Goal: Complete application form: Complete application form

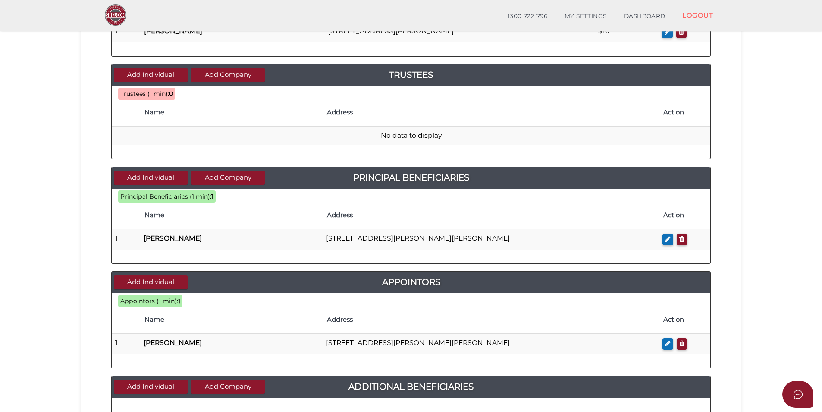
scroll to position [173, 0]
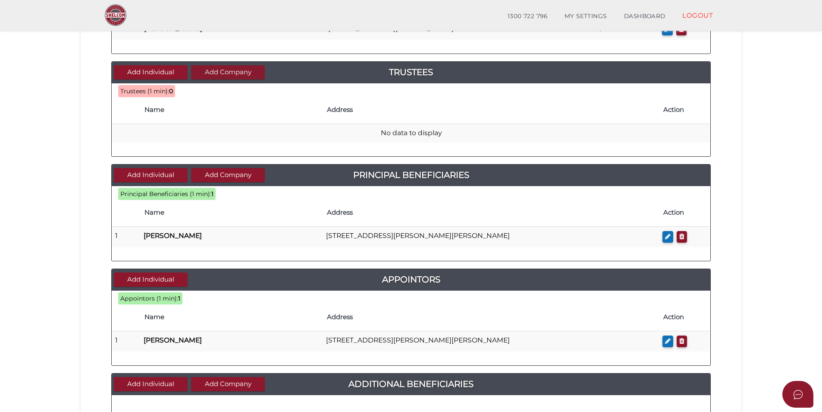
click at [224, 70] on button "Add Company" at bounding box center [228, 72] width 74 height 14
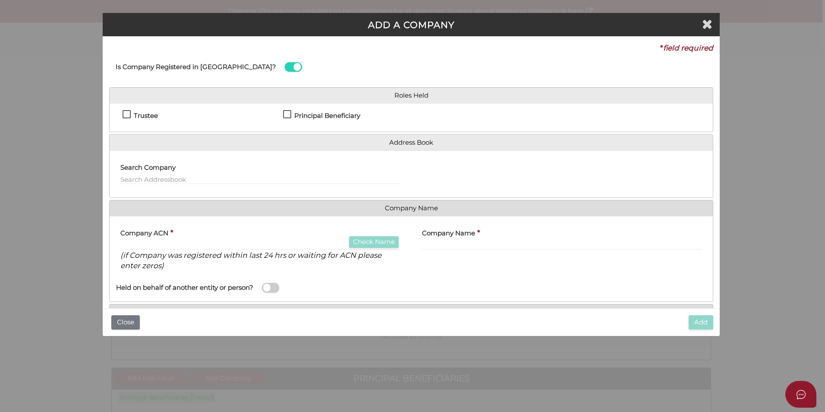
click at [126, 116] on label "Trustee" at bounding box center [140, 117] width 35 height 11
checkbox input "true"
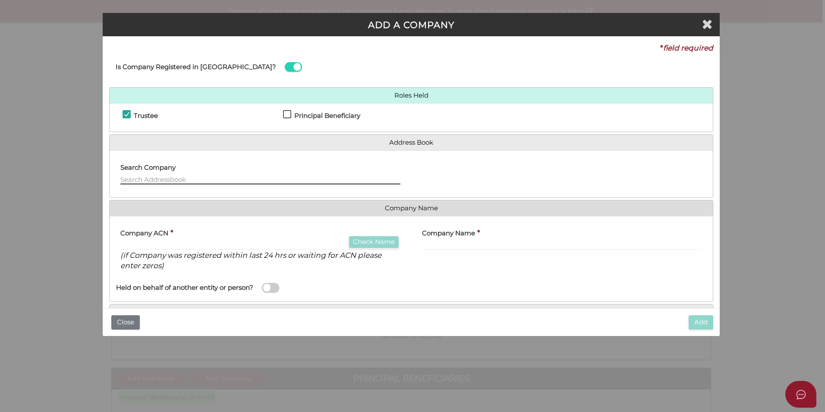
click at [159, 175] on input "text" at bounding box center [260, 179] width 280 height 9
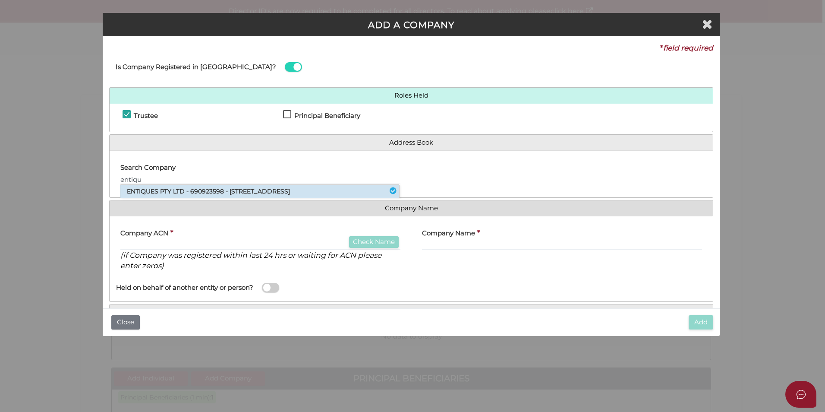
click at [178, 188] on li "ENTIQUES PTY LTD - 690923598 - 175 Boronia Road, Boronia, VIC, 3155" at bounding box center [259, 191] width 279 height 13
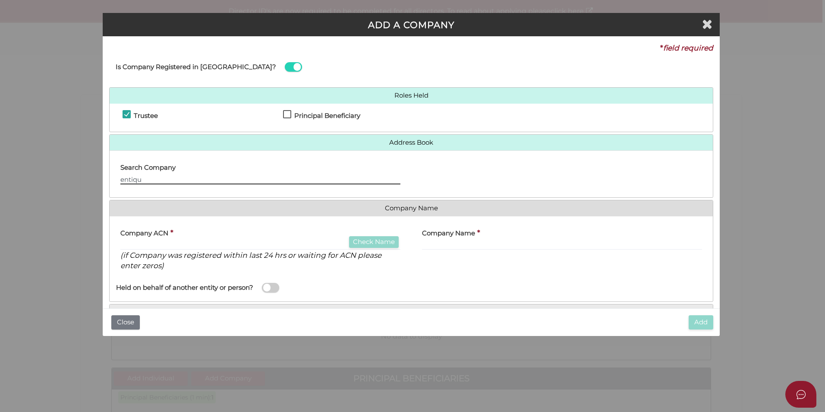
click at [181, 179] on input "entiqu" at bounding box center [260, 179] width 280 height 9
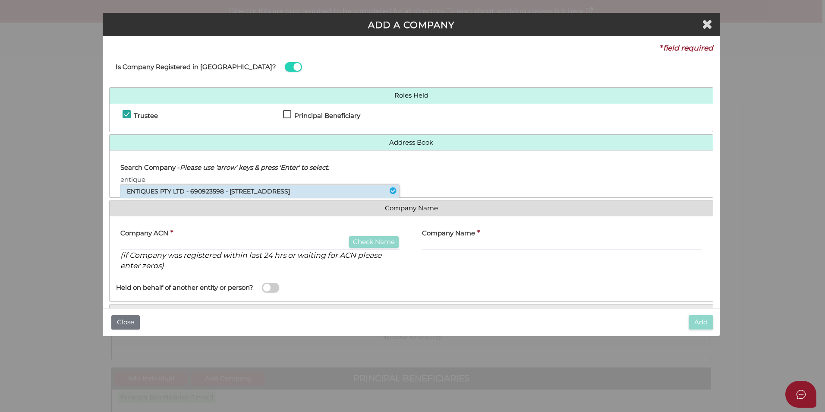
click at [188, 190] on li "ENTIQUES PTY LTD - 690923598 - 175 Boronia Road, Boronia, VIC, 3155" at bounding box center [259, 191] width 279 height 13
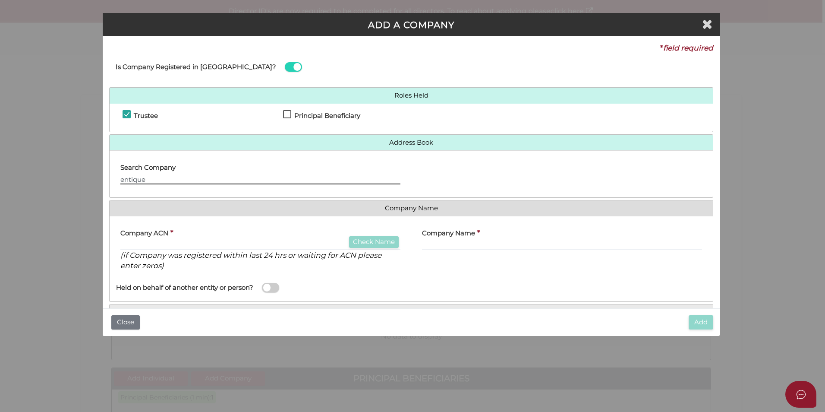
click at [180, 180] on input "entique" at bounding box center [260, 179] width 280 height 9
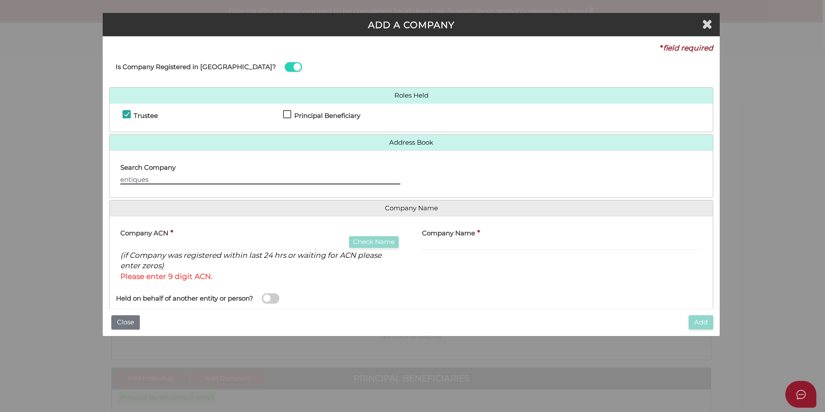
click at [180, 180] on input "entiques" at bounding box center [260, 179] width 280 height 9
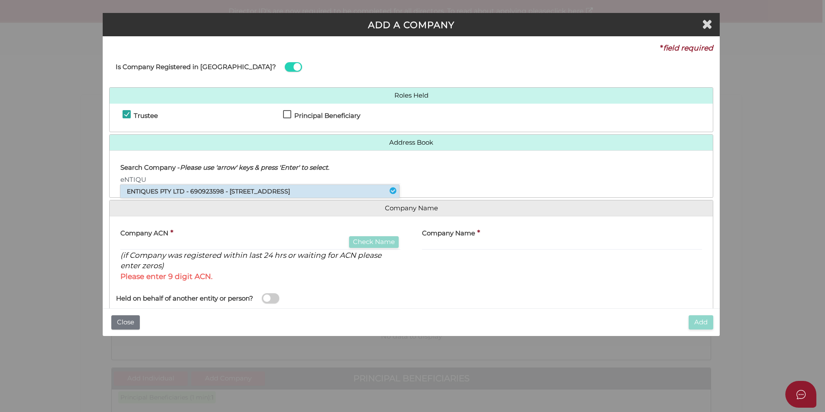
type input "ENTIQUES"
type input "690923598"
type input "ENTIQUES PTY LTD"
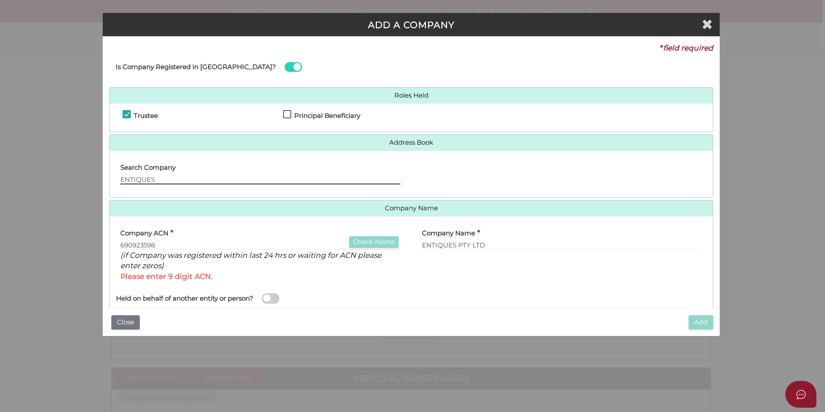
click at [180, 180] on input "ENTIQUES" at bounding box center [260, 179] width 280 height 9
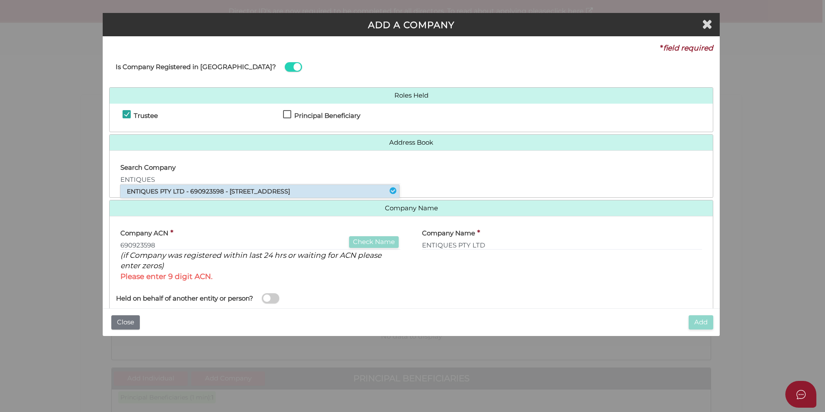
click at [176, 194] on li "ENTIQUES PTY LTD - 690923598 - 175 Boronia Road, Boronia, VIC, 3155" at bounding box center [259, 191] width 279 height 13
click at [173, 179] on input "ENTIQUES" at bounding box center [260, 179] width 280 height 9
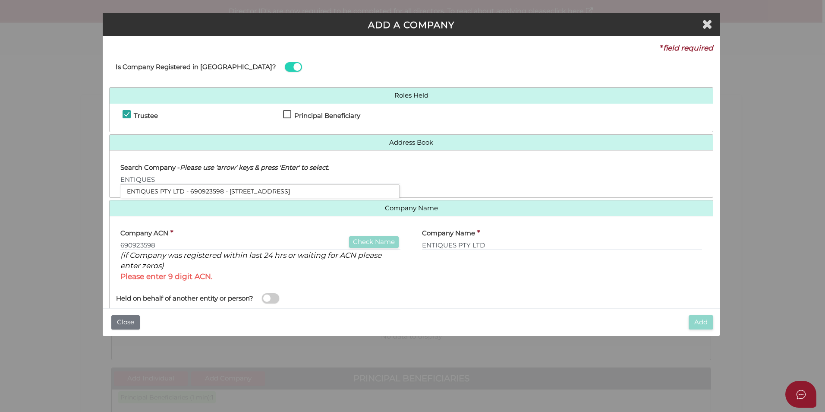
click at [572, 237] on div "Company Name * ENTIQUES PTY LTD" at bounding box center [562, 236] width 280 height 27
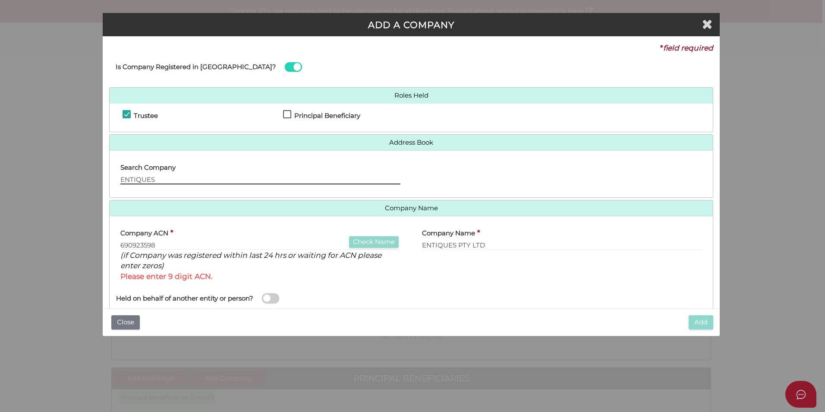
click at [217, 178] on input "ENTIQUES" at bounding box center [260, 179] width 280 height 9
click at [476, 269] on div "Company Name * ENTIQUES PTY LTD" at bounding box center [562, 255] width 302 height 65
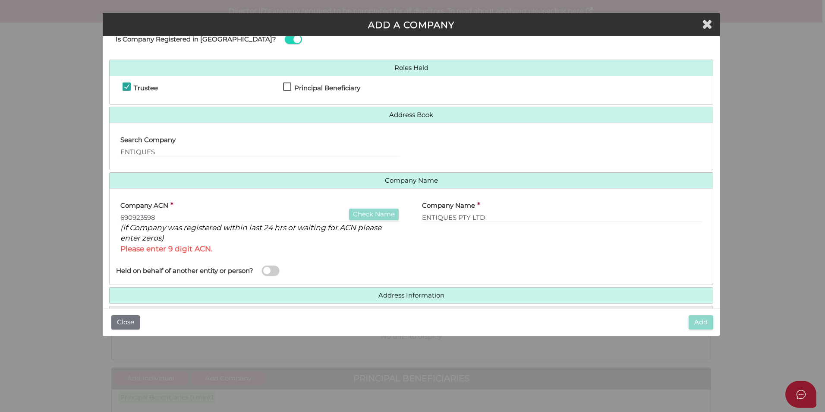
scroll to position [56, 0]
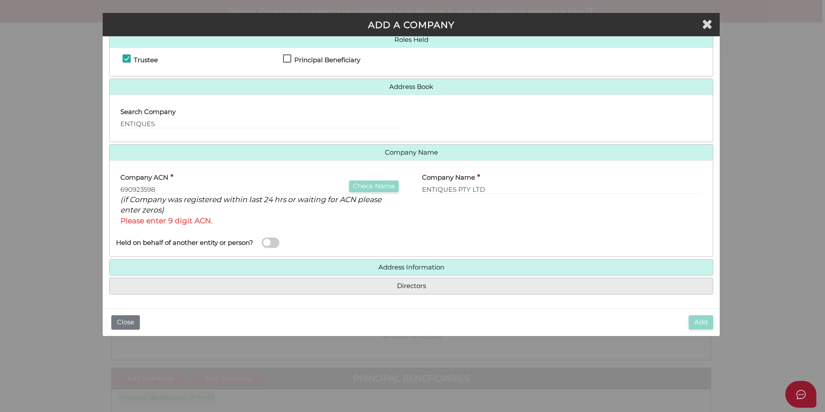
click at [155, 189] on input "690923598" at bounding box center [260, 189] width 280 height 9
click at [425, 209] on div "Company Name * ENTIQUES PTY LTD" at bounding box center [562, 199] width 302 height 65
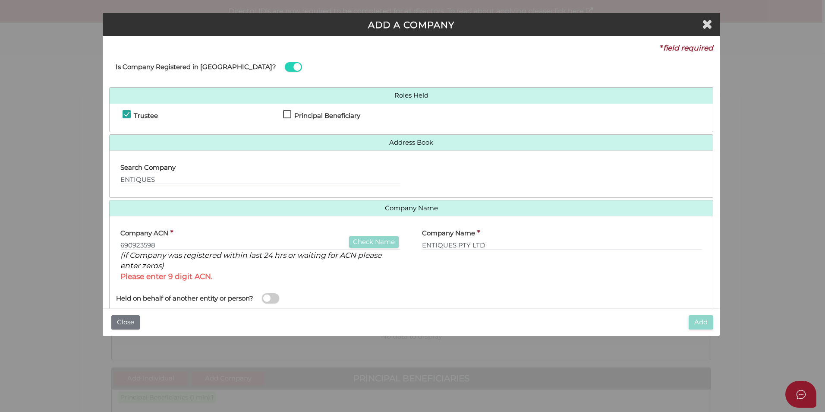
click at [297, 174] on div "Search Company ENTIQUES" at bounding box center [260, 170] width 280 height 27
click at [187, 179] on input "ENTIQUES" at bounding box center [260, 179] width 280 height 9
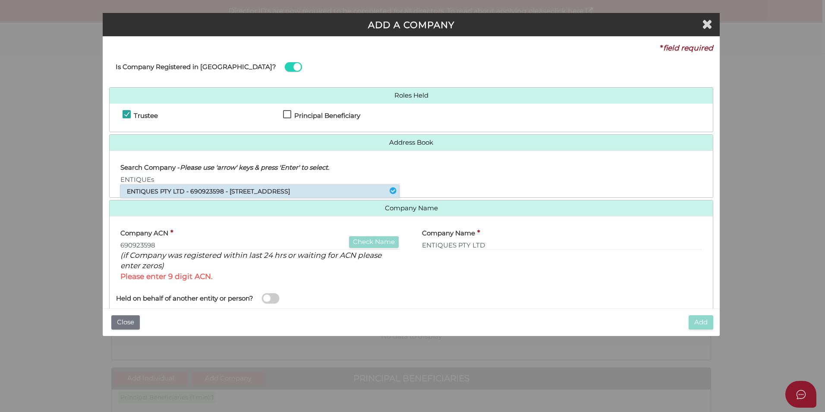
type input "ENTIQUES"
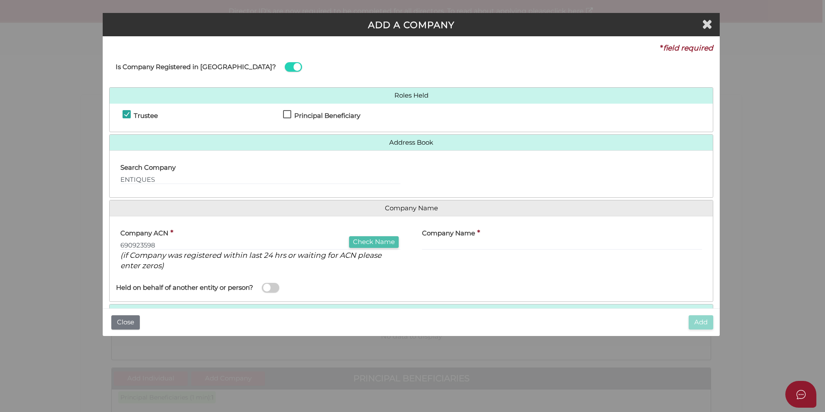
click at [369, 240] on button "Check Name" at bounding box center [374, 242] width 50 height 12
type input "ENTIQUES PTY LTD"
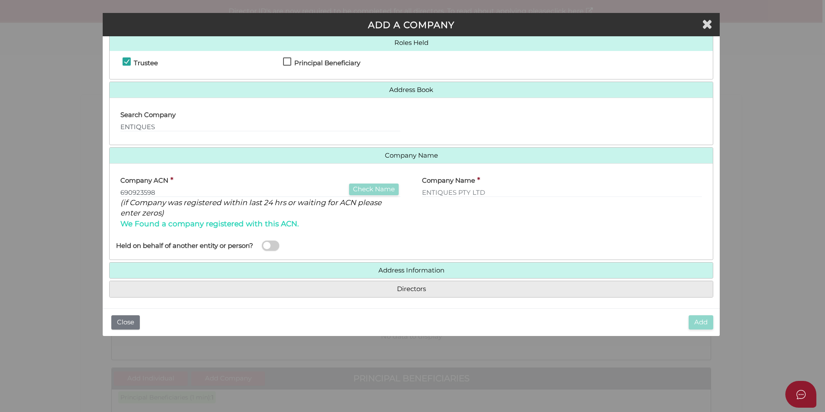
scroll to position [56, 0]
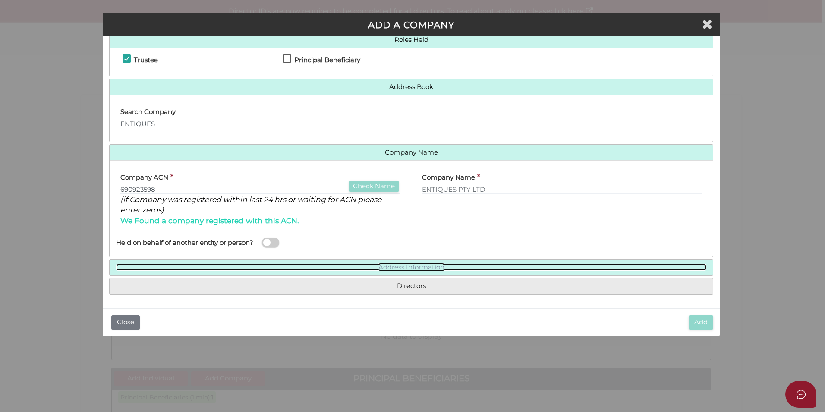
click at [410, 268] on link "Address Information" at bounding box center [411, 267] width 590 height 7
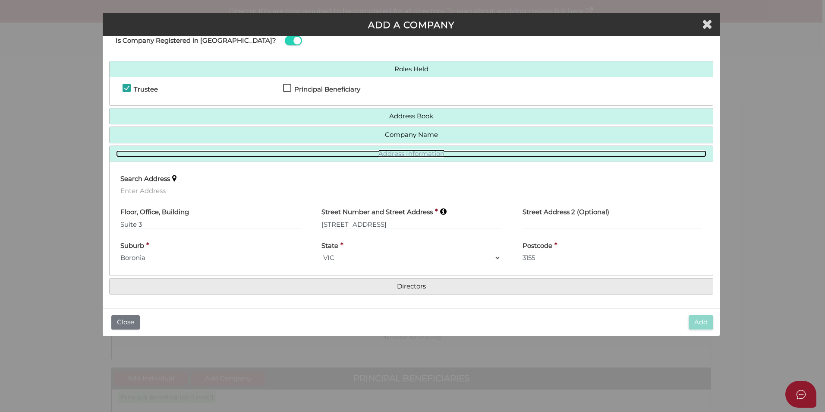
scroll to position [26, 0]
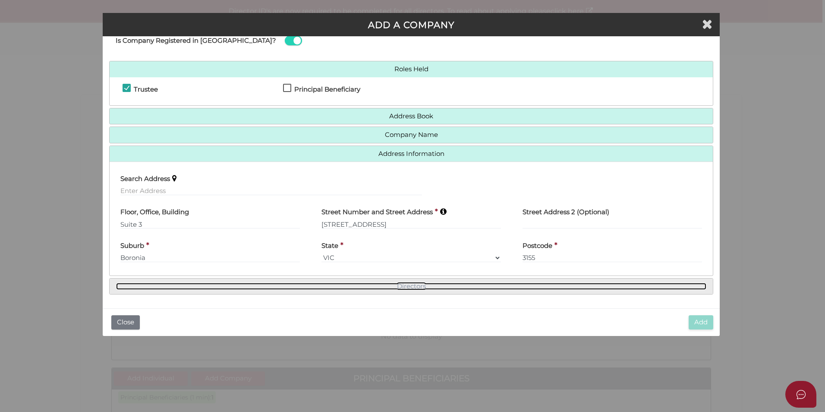
click at [451, 288] on link "Directors" at bounding box center [411, 286] width 590 height 7
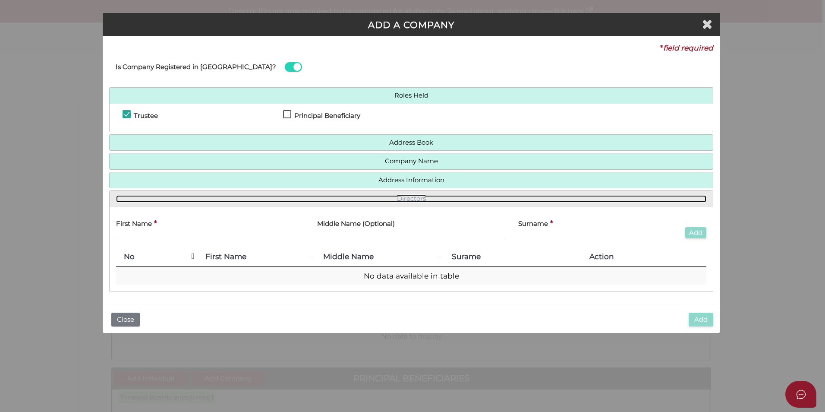
scroll to position [0, 0]
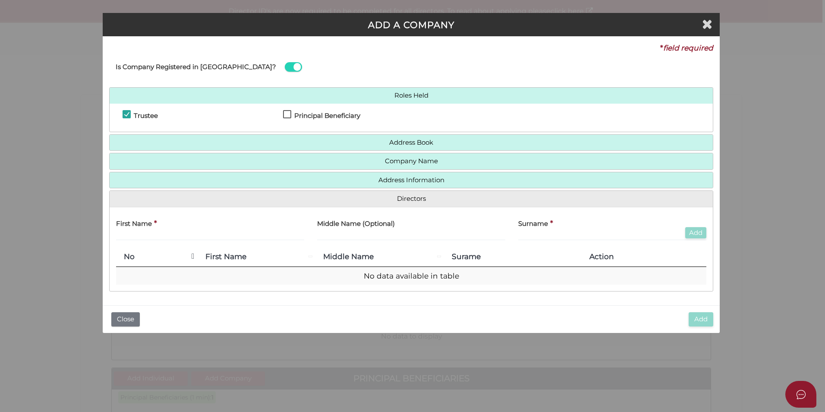
click at [190, 257] on th "No" at bounding box center [157, 257] width 82 height 20
click at [192, 257] on th "No" at bounding box center [157, 257] width 82 height 20
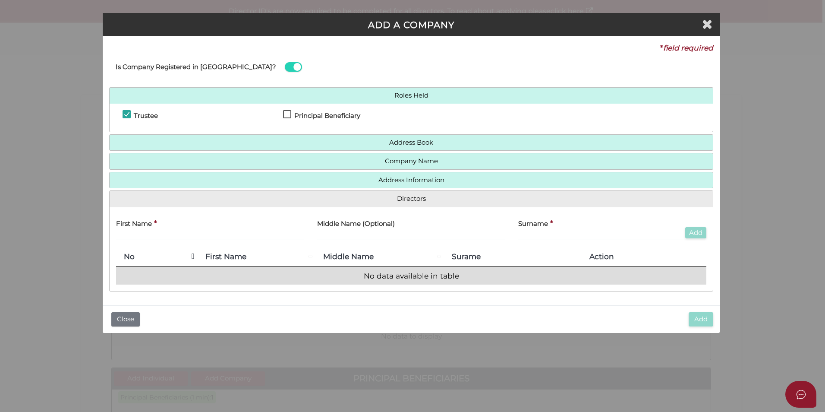
click at [396, 273] on td "No data available in table" at bounding box center [411, 276] width 590 height 18
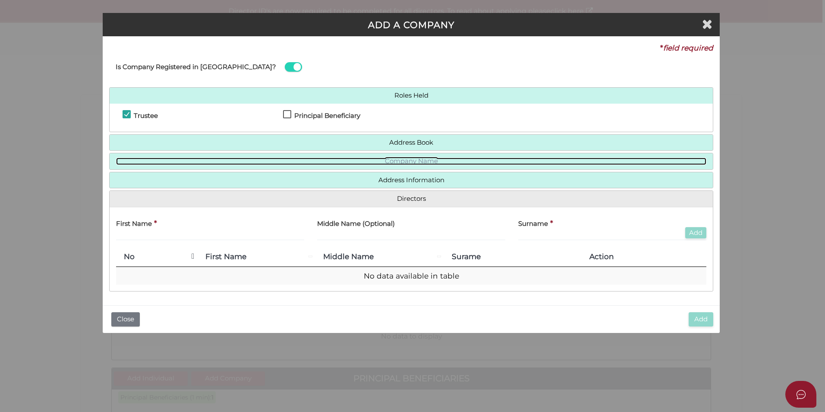
click at [413, 161] on link "Company Name" at bounding box center [411, 160] width 590 height 7
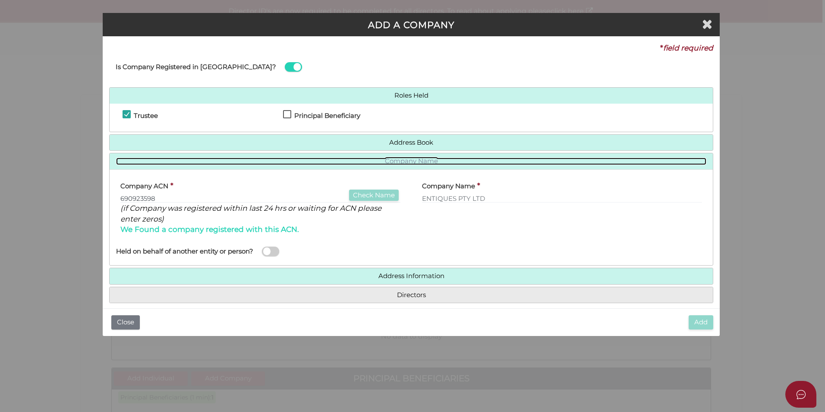
scroll to position [9, 0]
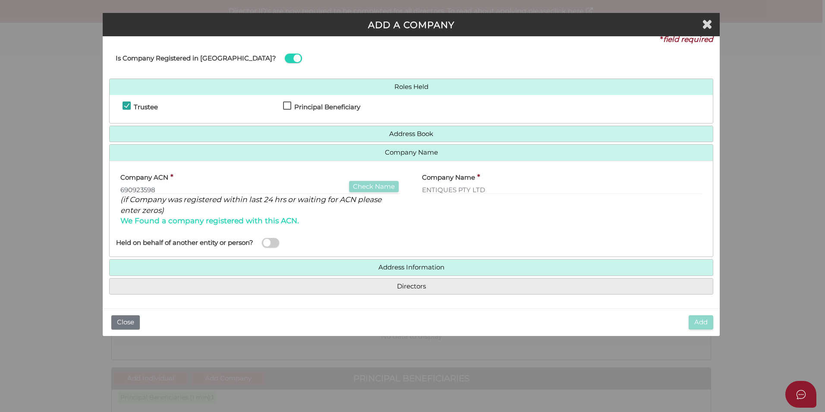
click at [409, 273] on h4 "Address Information" at bounding box center [411, 267] width 603 height 16
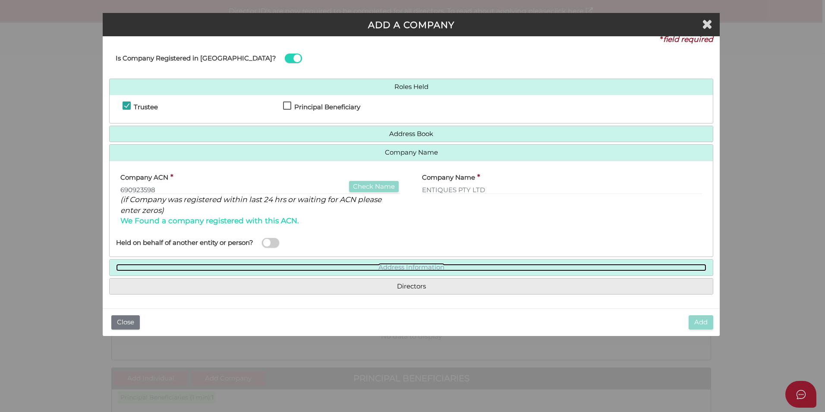
click at [428, 268] on link "Address Information" at bounding box center [411, 267] width 590 height 7
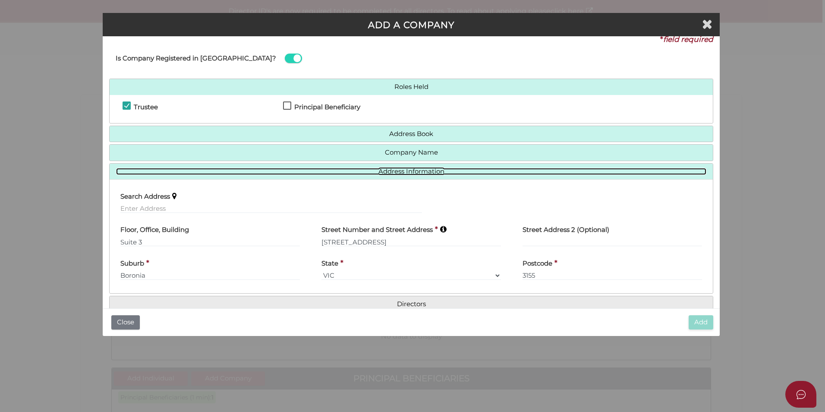
scroll to position [26, 0]
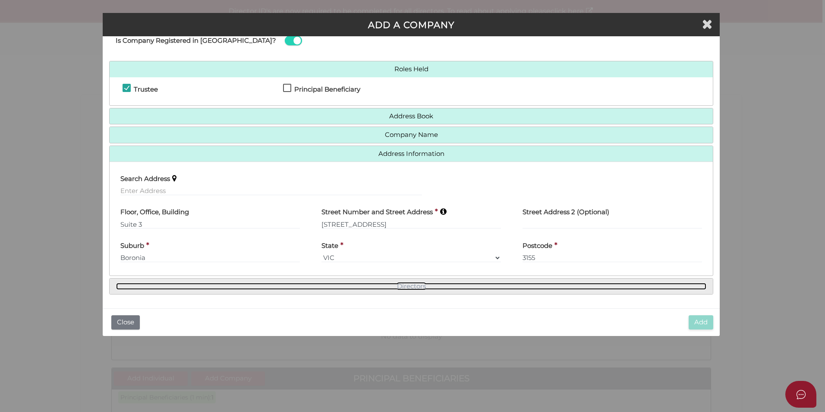
click at [390, 289] on link "Directors" at bounding box center [411, 286] width 590 height 7
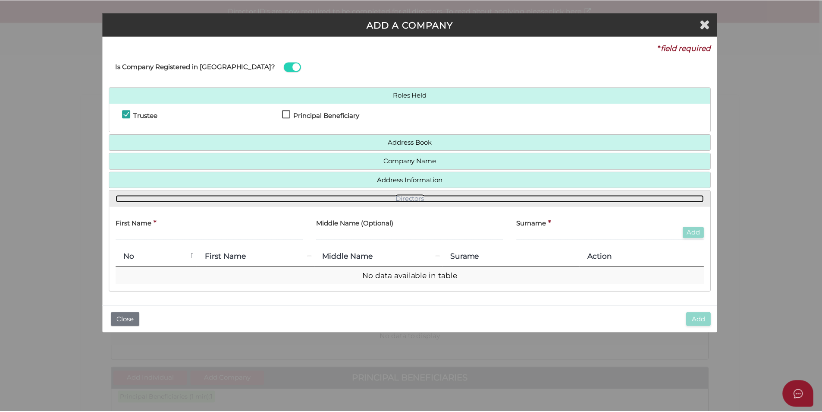
scroll to position [0, 0]
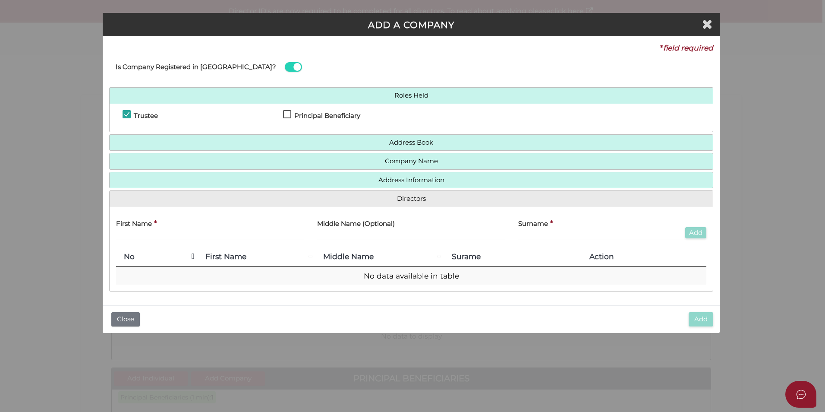
click at [318, 234] on input "text" at bounding box center [411, 235] width 188 height 9
click at [157, 233] on input "text" at bounding box center [210, 235] width 188 height 9
type input "Artem"
type input "Axenov"
click at [700, 228] on button "Add" at bounding box center [695, 233] width 21 height 12
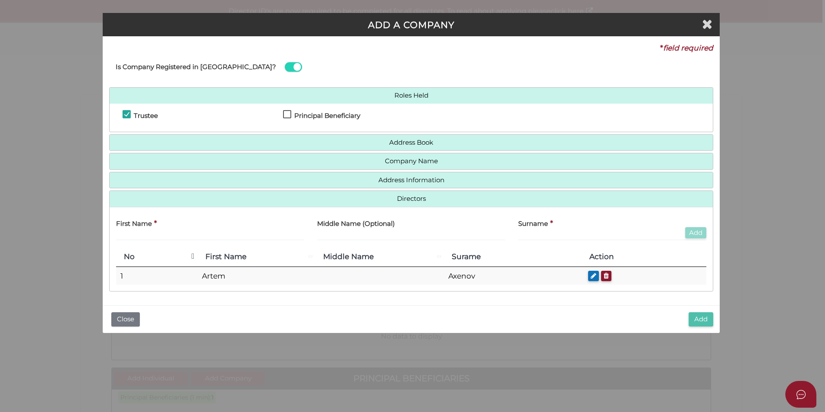
click at [698, 321] on button "Add" at bounding box center [701, 319] width 25 height 14
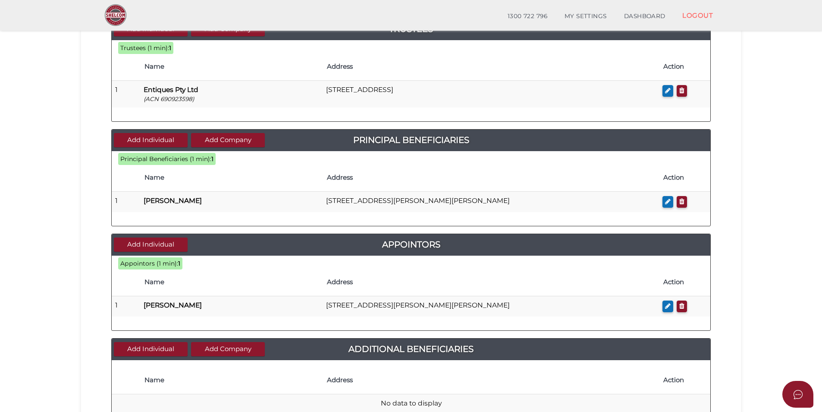
scroll to position [334, 0]
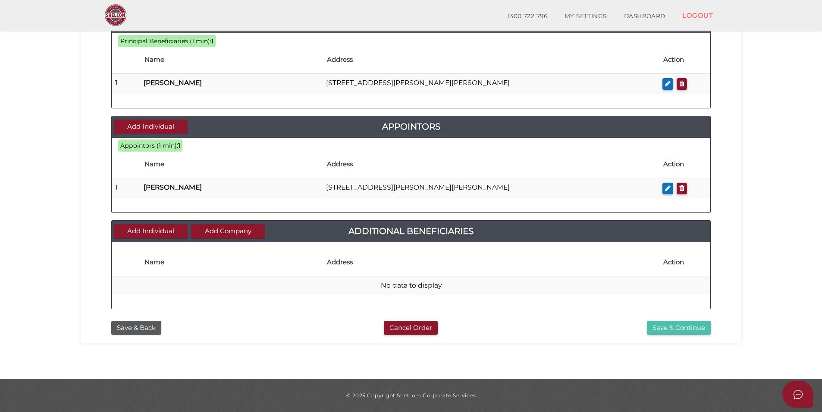
click at [683, 327] on button "Save & Continue" at bounding box center [679, 328] width 64 height 14
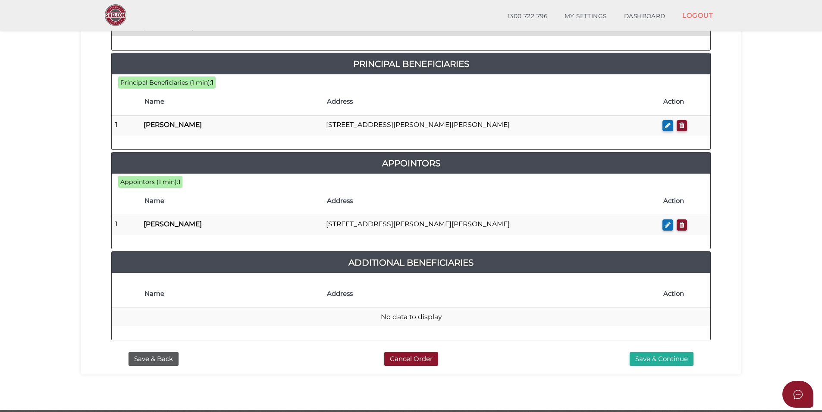
scroll to position [419, 0]
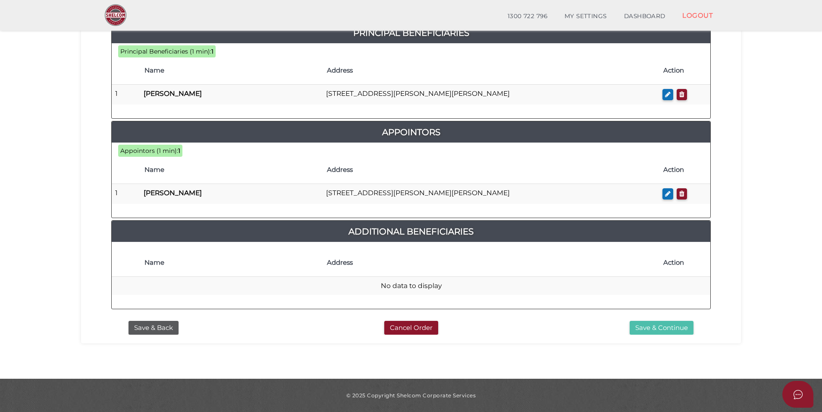
click at [667, 330] on button "Save & Continue" at bounding box center [662, 328] width 64 height 14
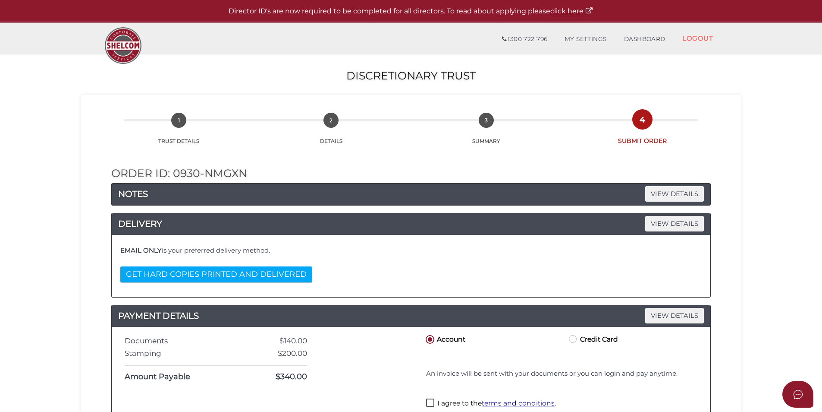
scroll to position [43, 0]
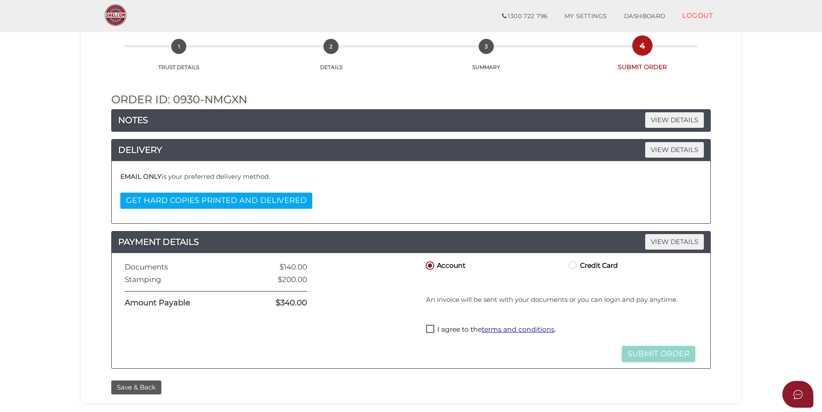
click at [433, 329] on label "I agree to the terms and conditions ." at bounding box center [491, 329] width 130 height 11
checkbox input "true"
click at [658, 350] on button "Submit Order" at bounding box center [658, 354] width 73 height 16
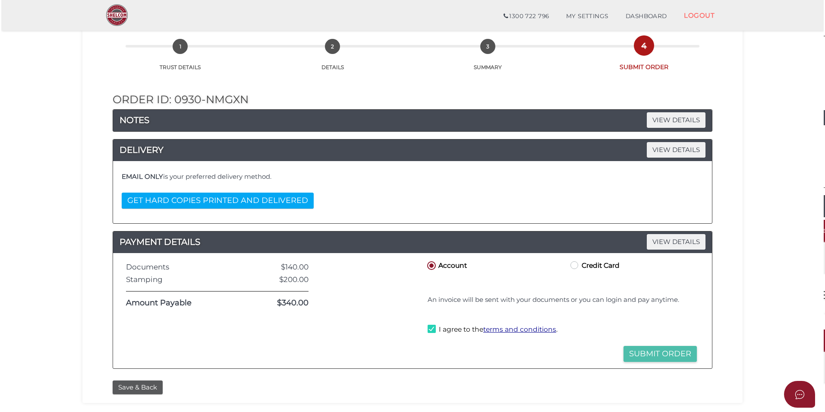
scroll to position [0, 0]
